Goal: Check status: Check status

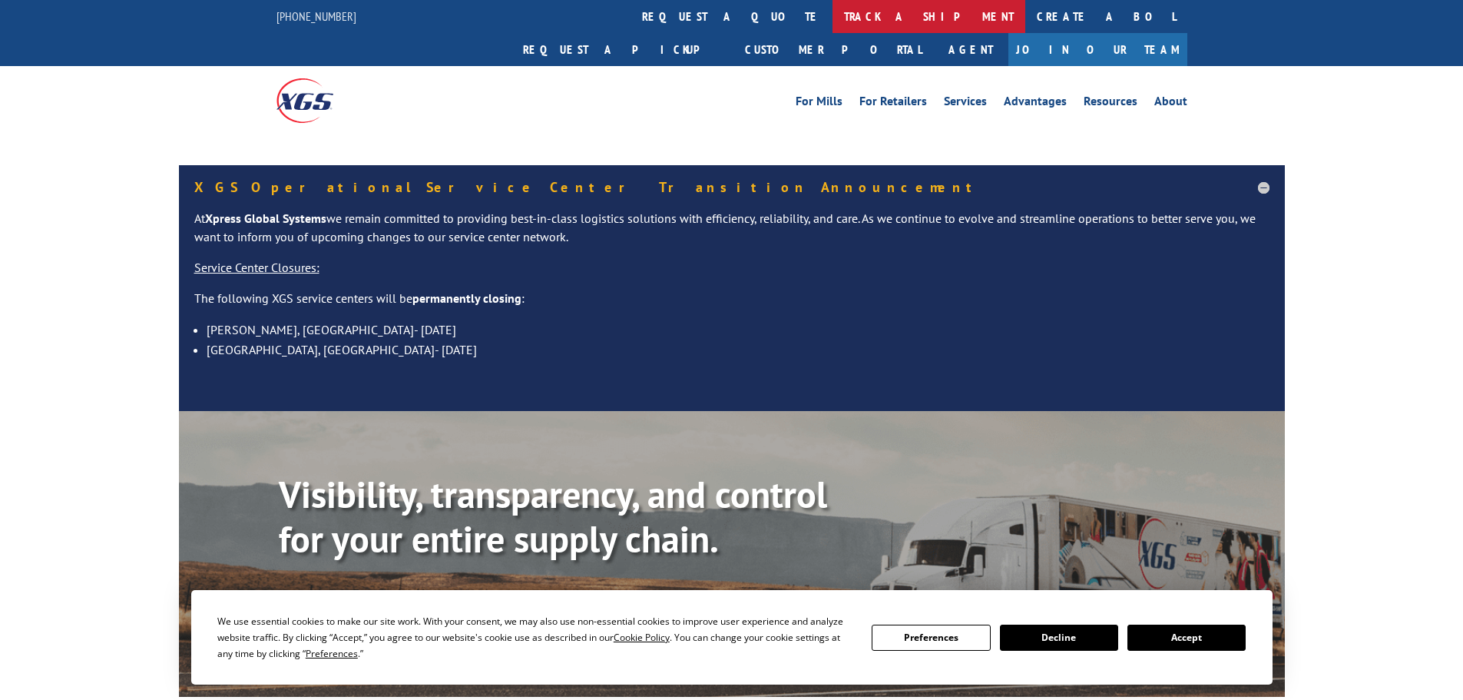
click at [832, 10] on link "track a shipment" at bounding box center [928, 16] width 193 height 33
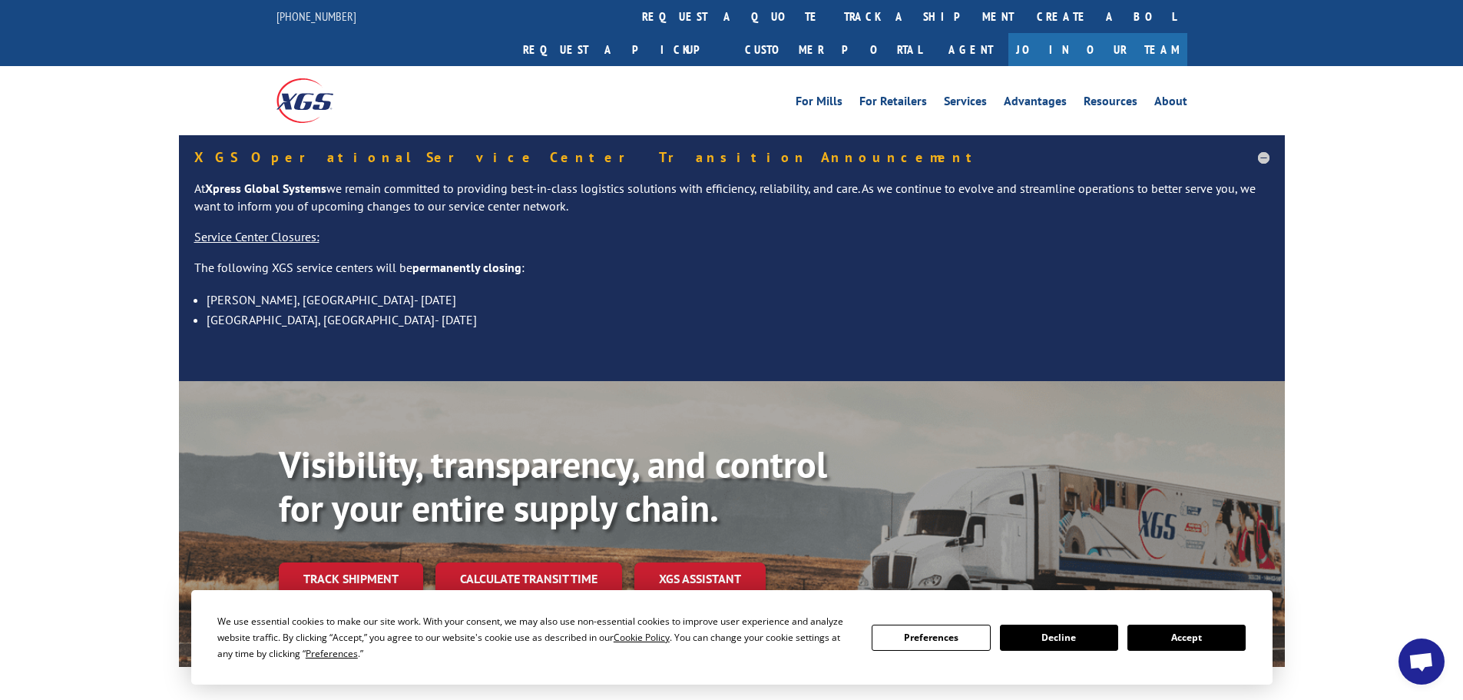
drag, startPoint x: 1189, startPoint y: 640, endPoint x: 1210, endPoint y: 637, distance: 21.6
click at [1192, 640] on button "Accept" at bounding box center [1186, 637] width 118 height 26
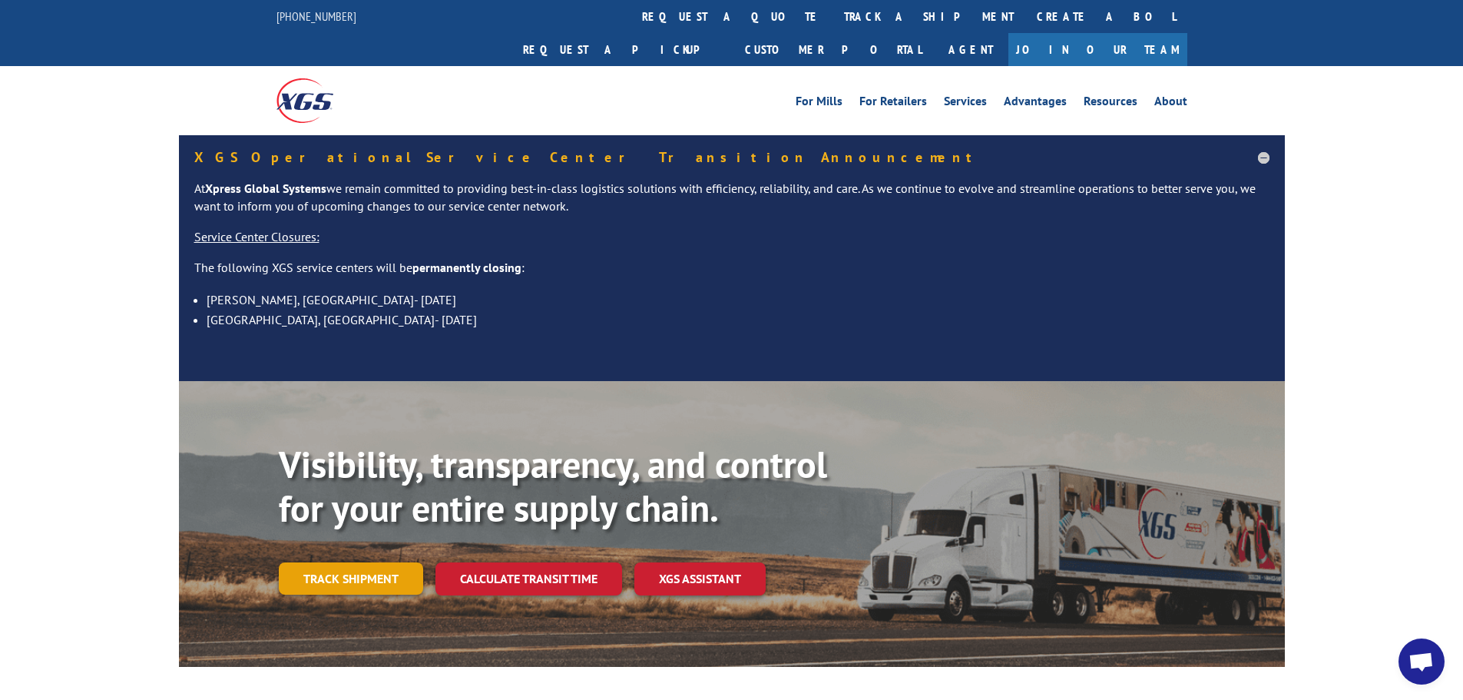
click at [368, 562] on link "Track shipment" at bounding box center [351, 578] width 144 height 32
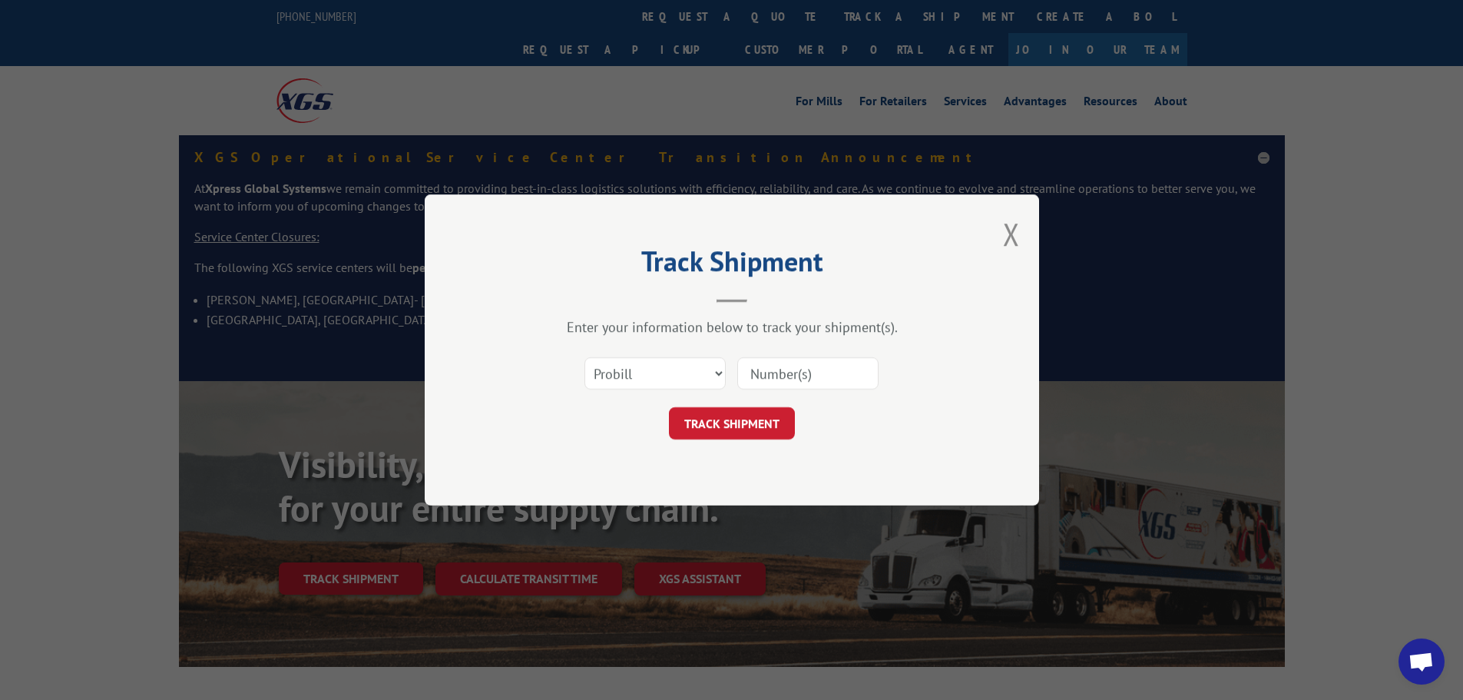
click at [799, 365] on input at bounding box center [807, 373] width 141 height 32
paste input "3884366"
type input "3884366"
click at [760, 426] on button "TRACK SHIPMENT" at bounding box center [732, 423] width 126 height 32
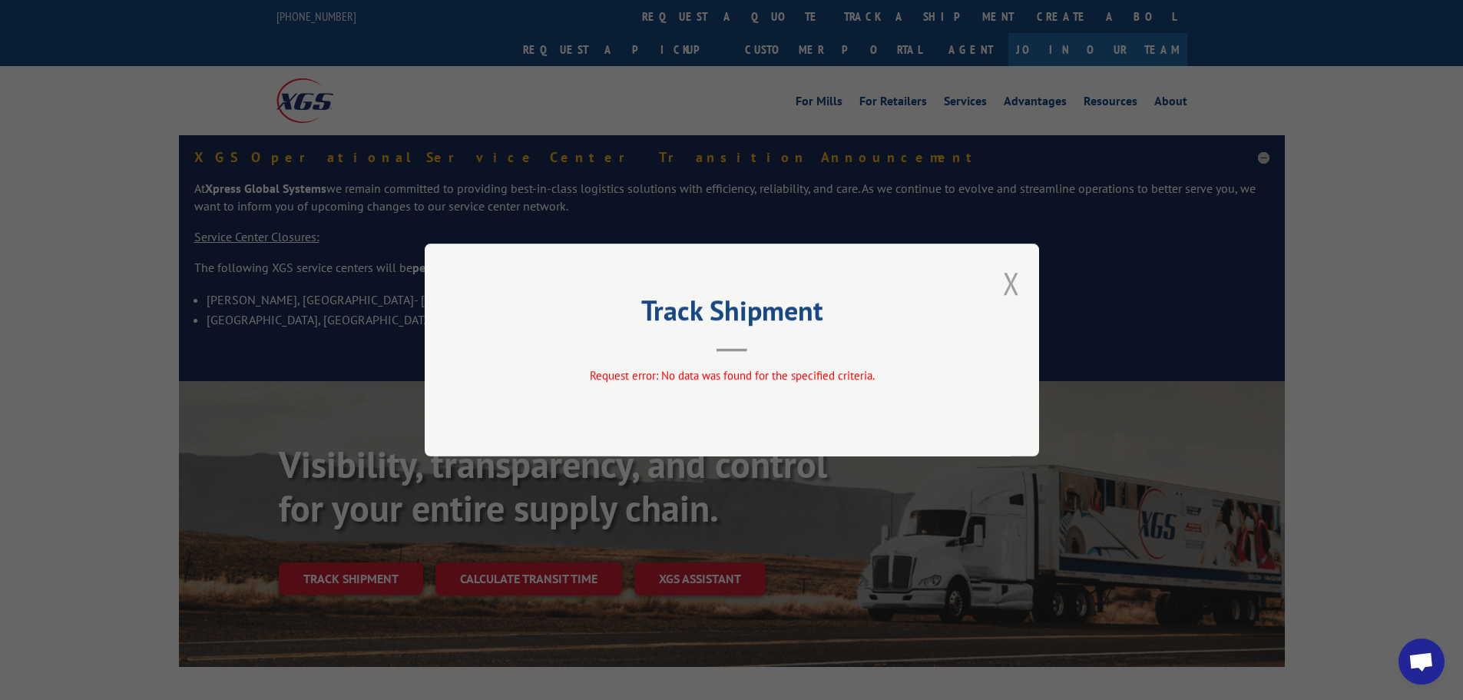
click at [1012, 278] on button "Close modal" at bounding box center [1011, 283] width 17 height 41
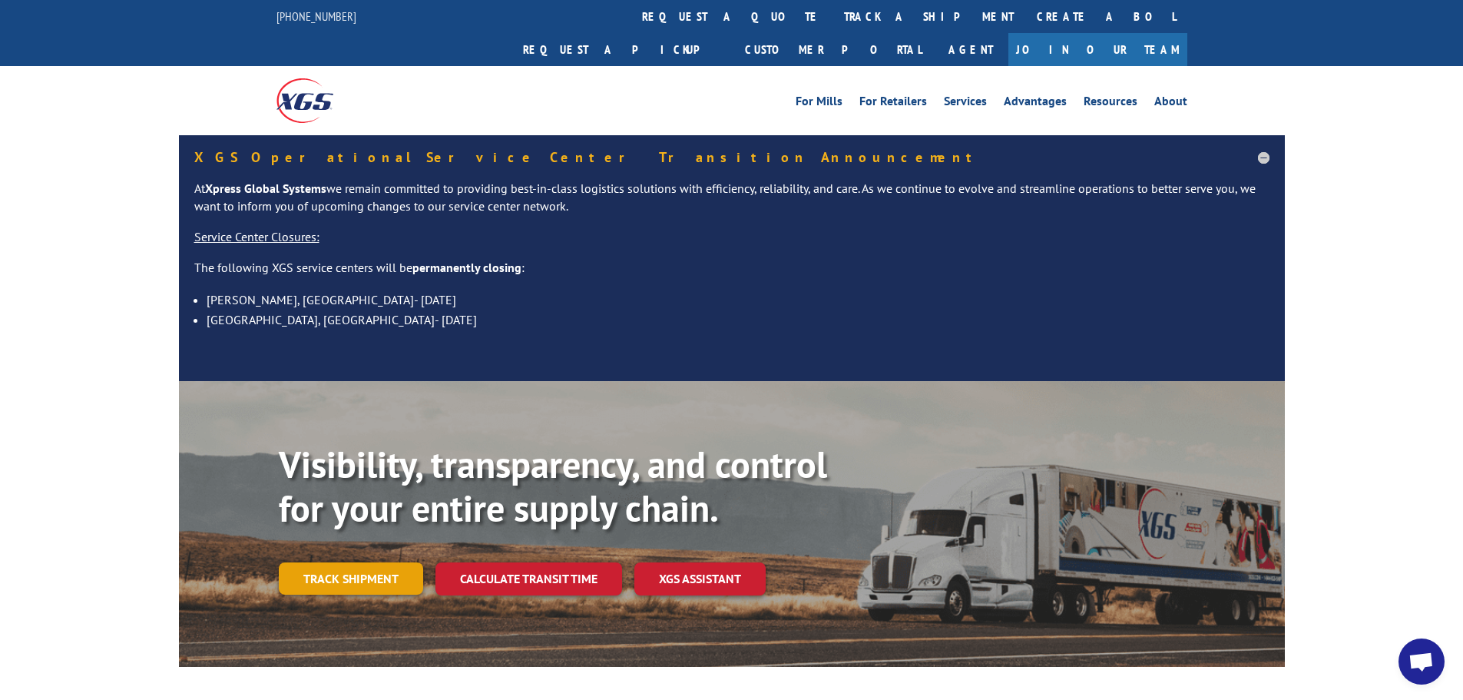
click at [343, 562] on link "Track shipment" at bounding box center [351, 578] width 144 height 32
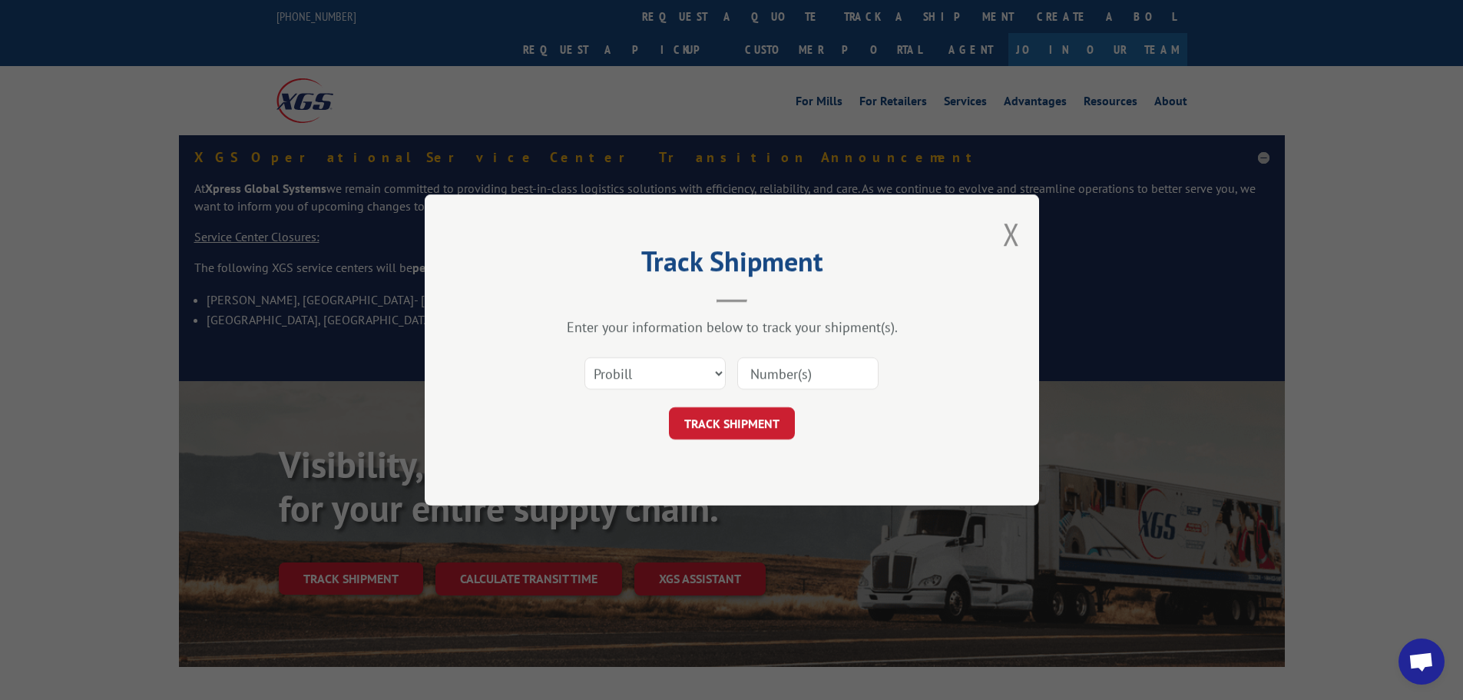
click at [794, 375] on input at bounding box center [807, 373] width 141 height 32
paste input "17651293"
type input "17651293"
click at [758, 417] on button "TRACK SHIPMENT" at bounding box center [732, 423] width 126 height 32
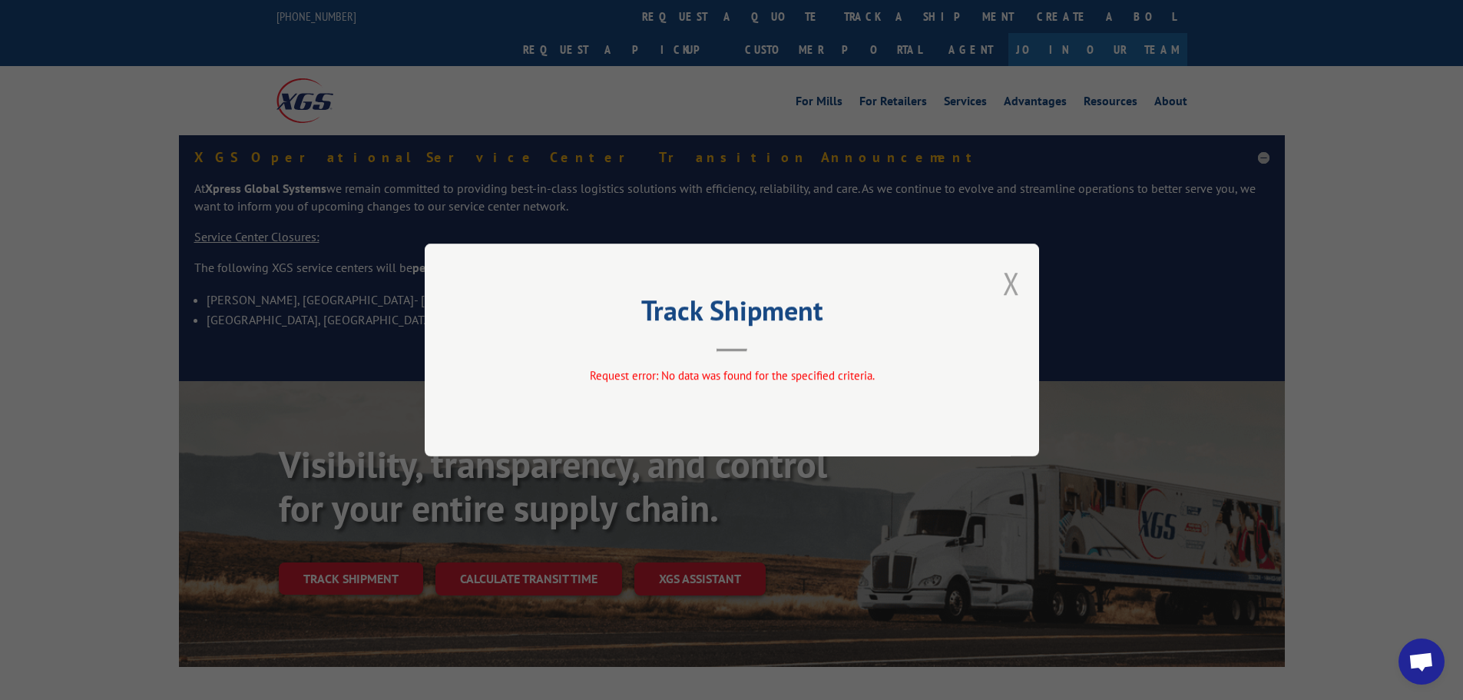
click at [1014, 281] on button "Close modal" at bounding box center [1011, 283] width 17 height 41
